Goal: Task Accomplishment & Management: Use online tool/utility

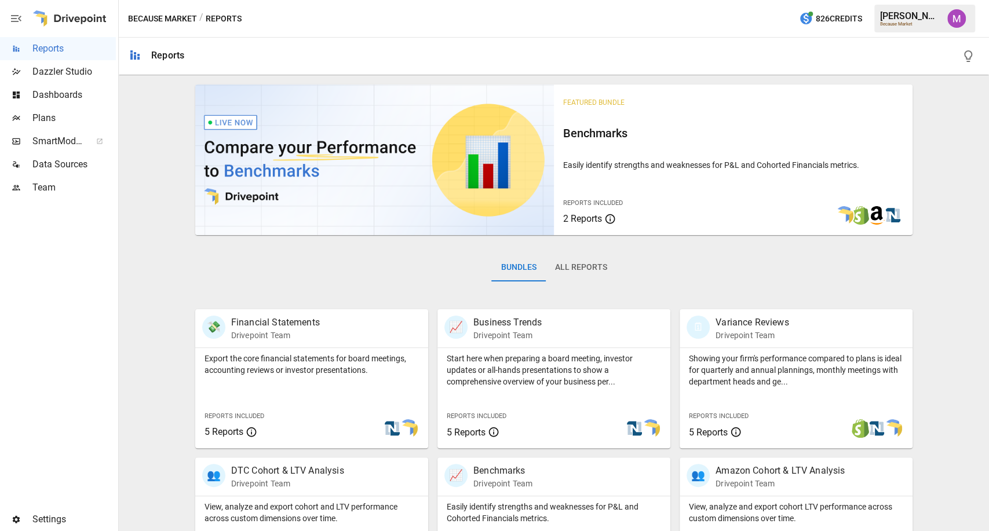
click at [34, 120] on span "Plans" at bounding box center [73, 118] width 83 height 14
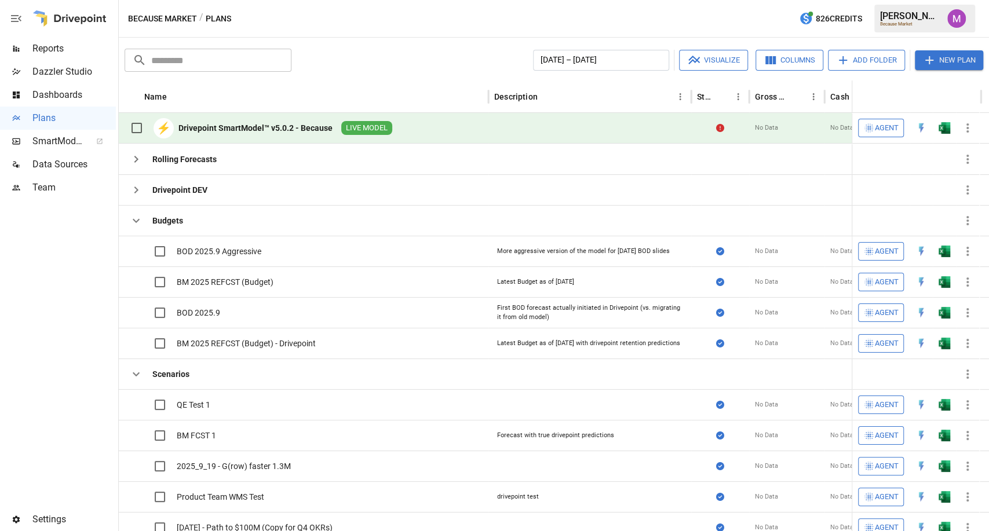
click at [306, 129] on div "Drivepoint SmartModel™ v5.0.2 - Because" at bounding box center [255, 128] width 154 height 12
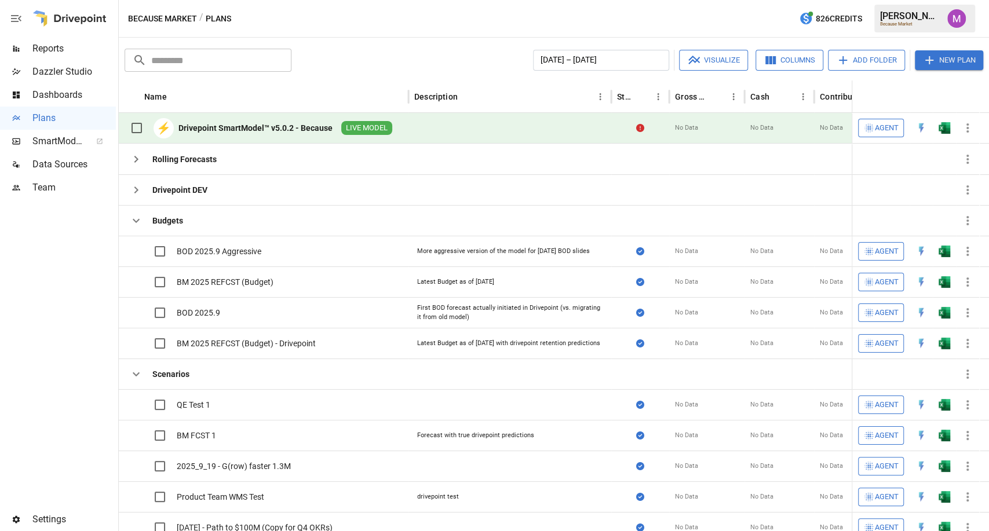
click at [272, 131] on div "Drivepoint SmartModel™ v5.0.2 - Because" at bounding box center [255, 128] width 154 height 12
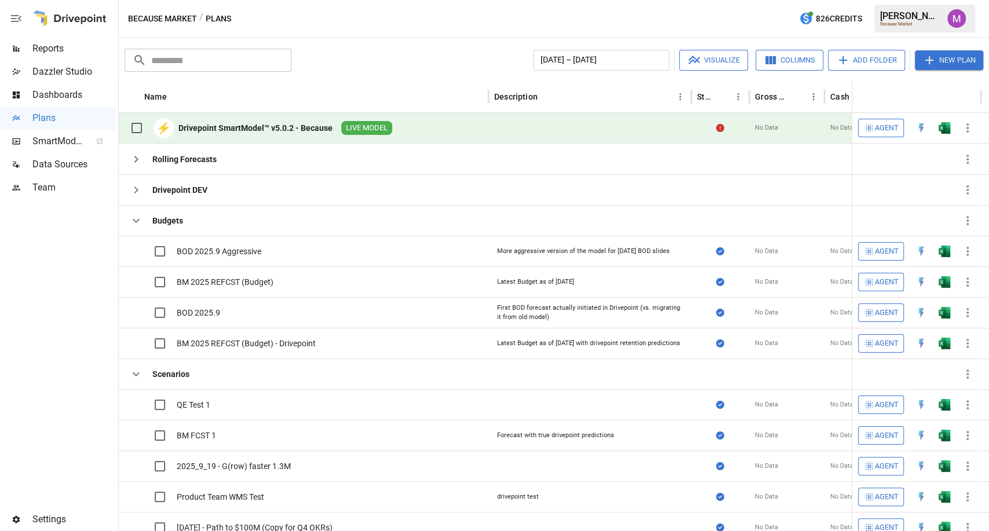
click at [306, 130] on div "Drivepoint SmartModel™ v5.0.2 - Because" at bounding box center [255, 128] width 154 height 12
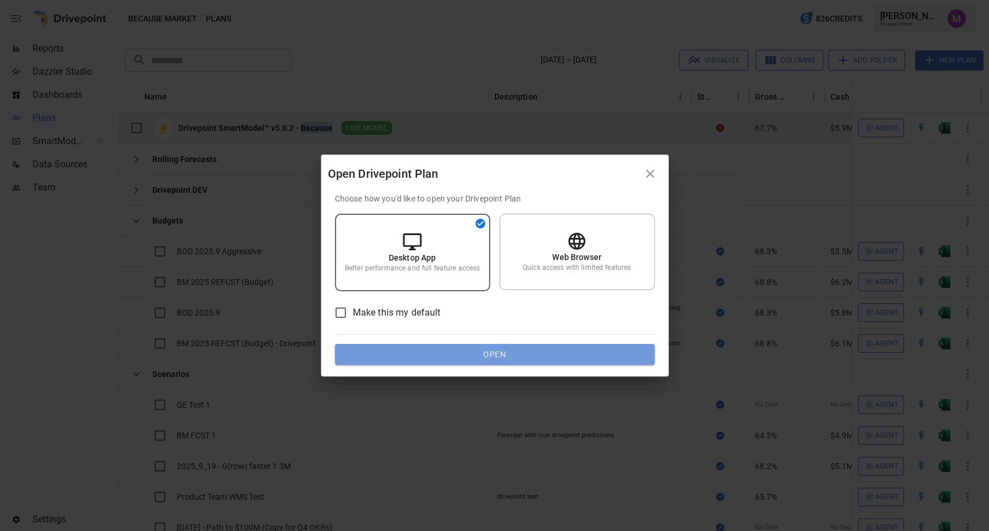
click at [502, 354] on button "Open" at bounding box center [495, 354] width 320 height 21
